Goal: Navigation & Orientation: Find specific page/section

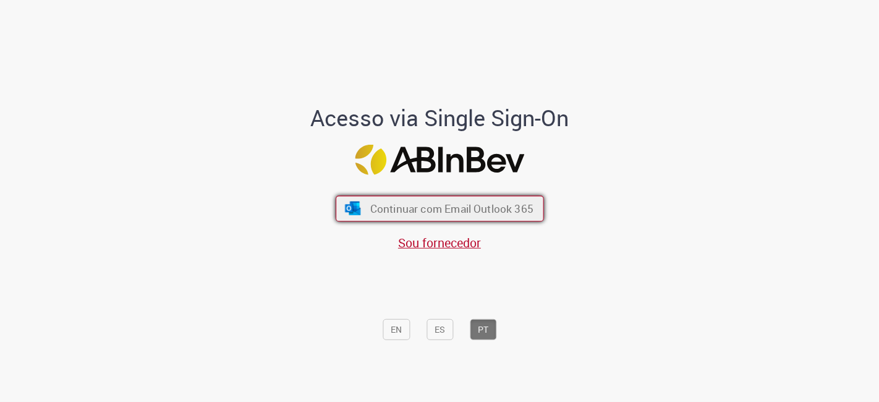
click at [433, 206] on span "Continuar com Email Outlook 365" at bounding box center [451, 209] width 163 height 14
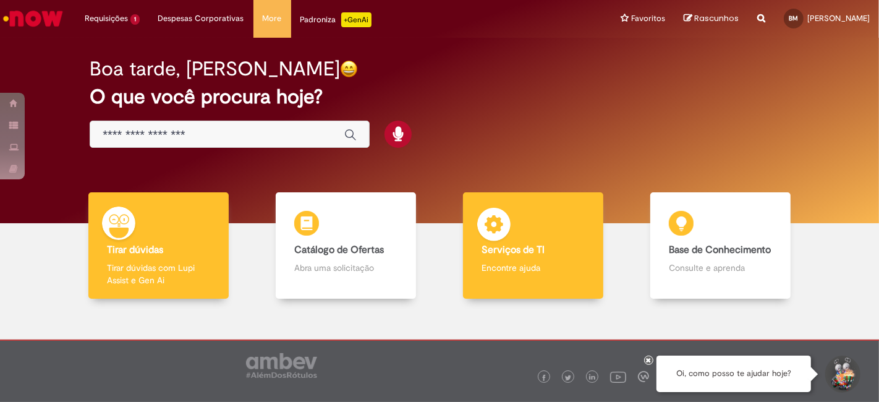
click at [496, 253] on b "Serviços de TI" at bounding box center [513, 250] width 63 height 12
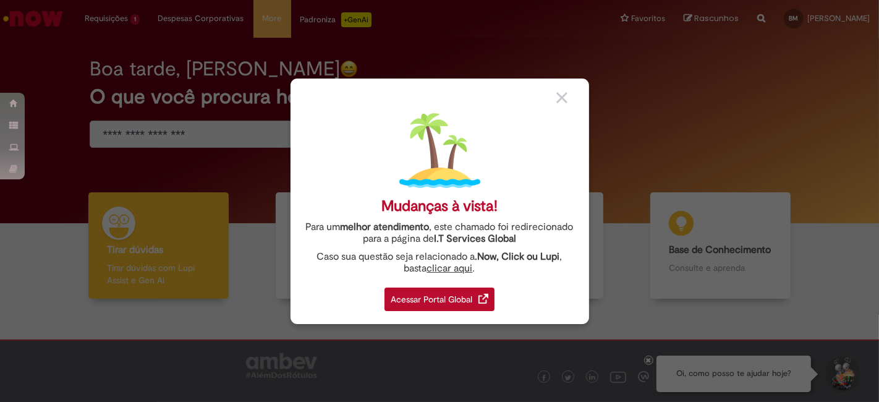
click at [445, 297] on div "Acessar Portal Global" at bounding box center [440, 298] width 110 height 23
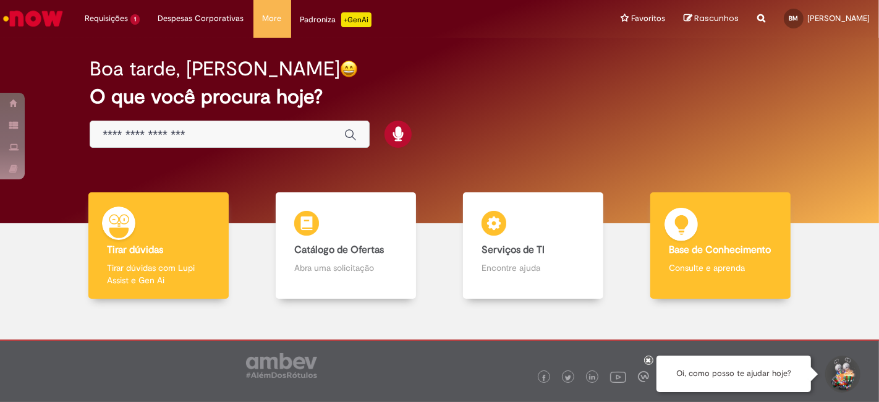
click at [681, 253] on b "Base de Conhecimento" at bounding box center [720, 250] width 102 height 12
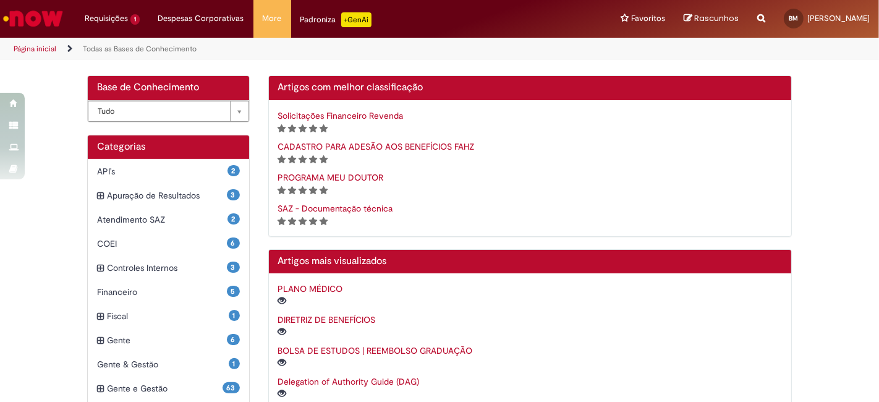
scroll to position [205, 0]
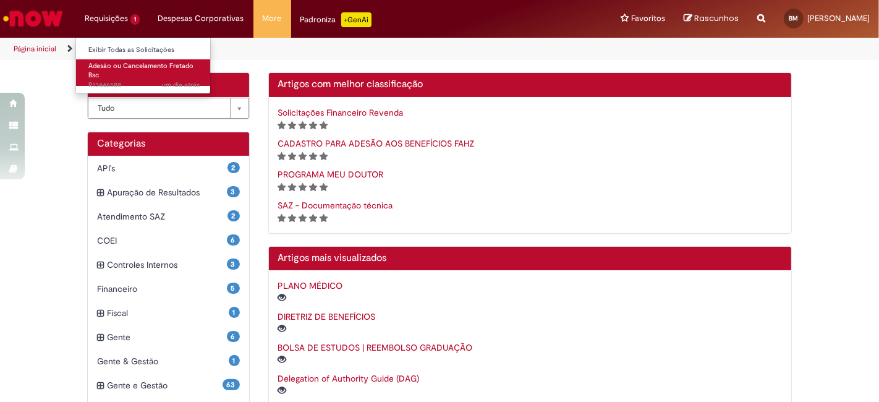
click at [125, 83] on span "um dia atrás um dia atrás R13446588" at bounding box center [143, 85] width 111 height 10
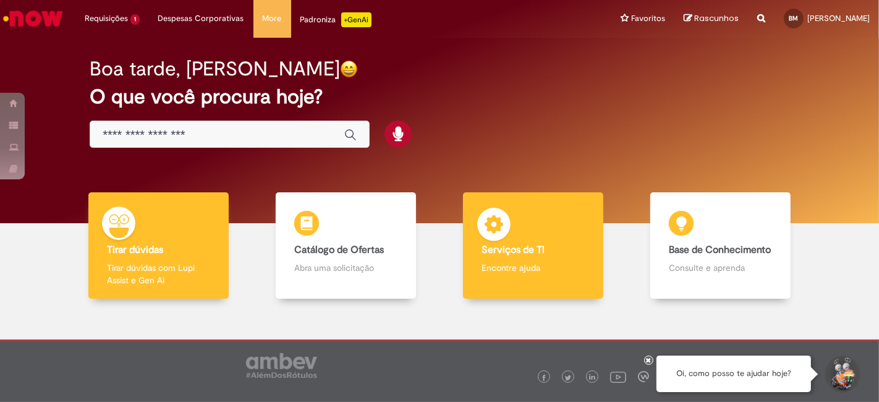
click at [498, 253] on b "Serviços de TI" at bounding box center [513, 250] width 63 height 12
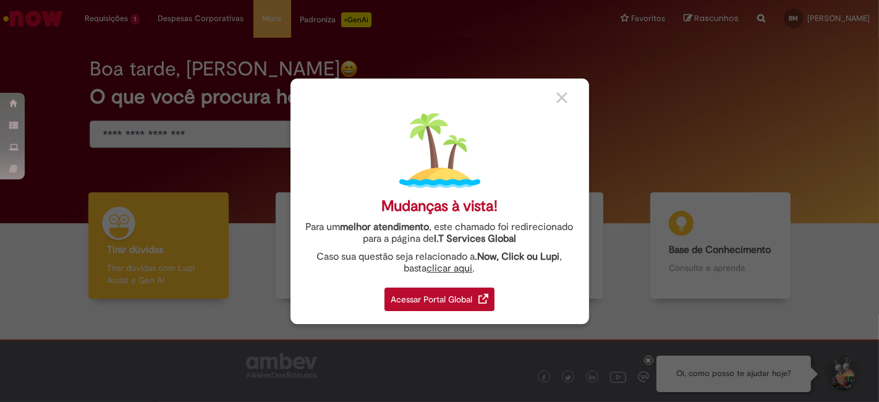
click at [464, 295] on div "Acessar Portal Global" at bounding box center [440, 298] width 110 height 23
